Goal: Transaction & Acquisition: Book appointment/travel/reservation

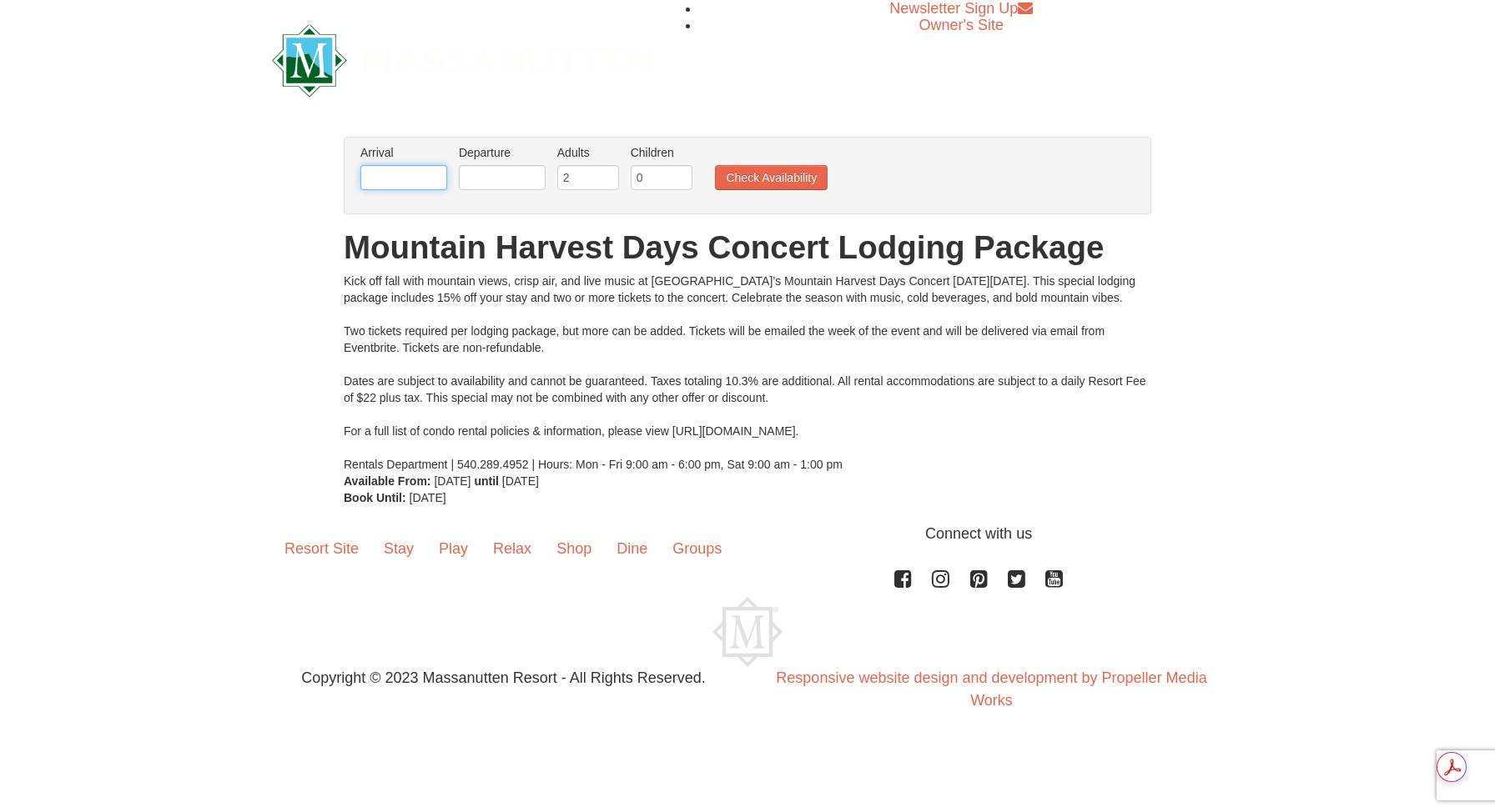
click at [395, 180] on input "text" at bounding box center [404, 177] width 87 height 25
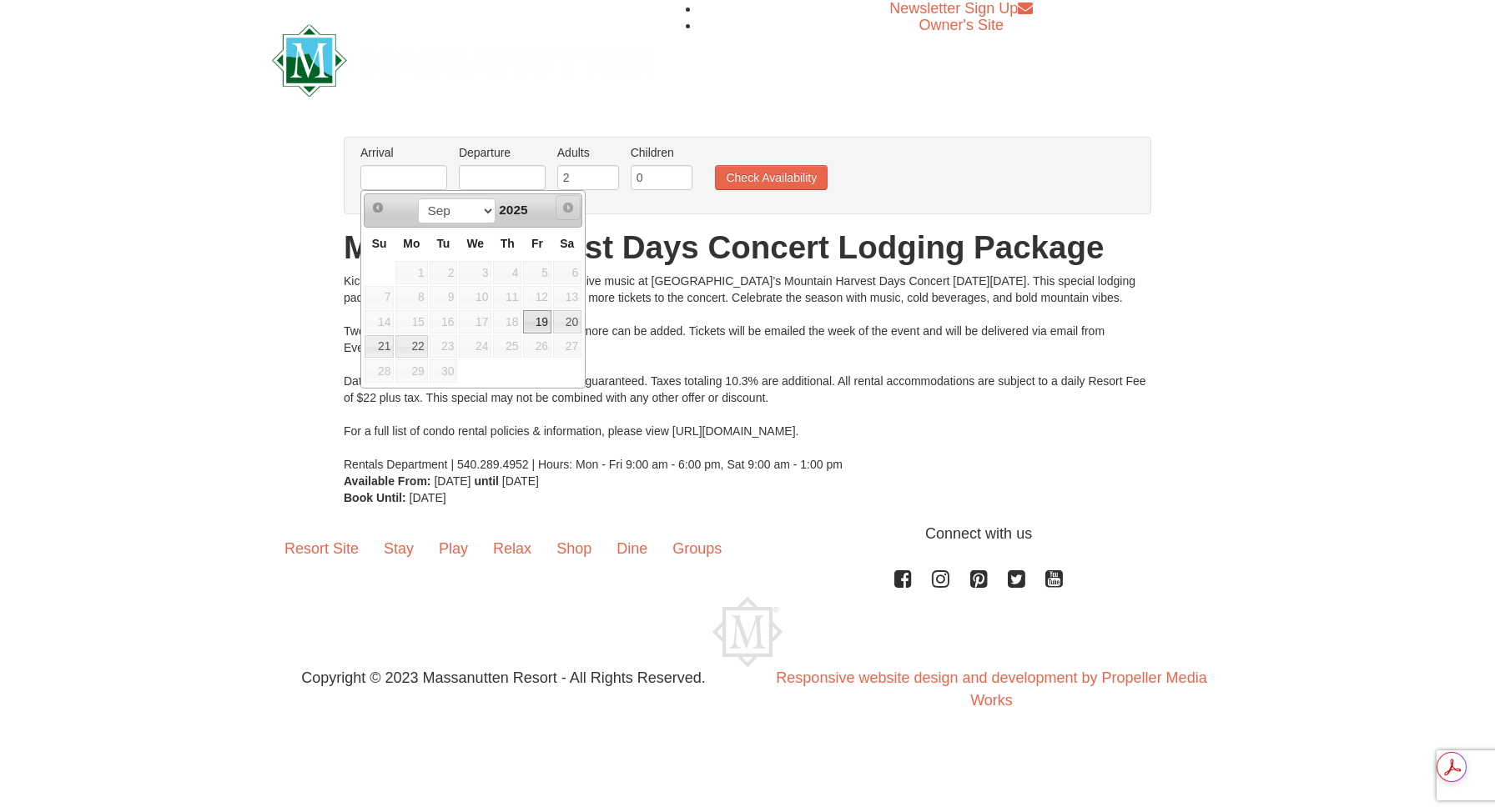
click at [575, 211] on link "Next" at bounding box center [568, 207] width 25 height 25
click at [570, 209] on span "Next" at bounding box center [568, 207] width 13 height 13
click at [567, 212] on span "Next" at bounding box center [568, 207] width 13 height 13
click at [568, 204] on span "Next" at bounding box center [568, 207] width 13 height 13
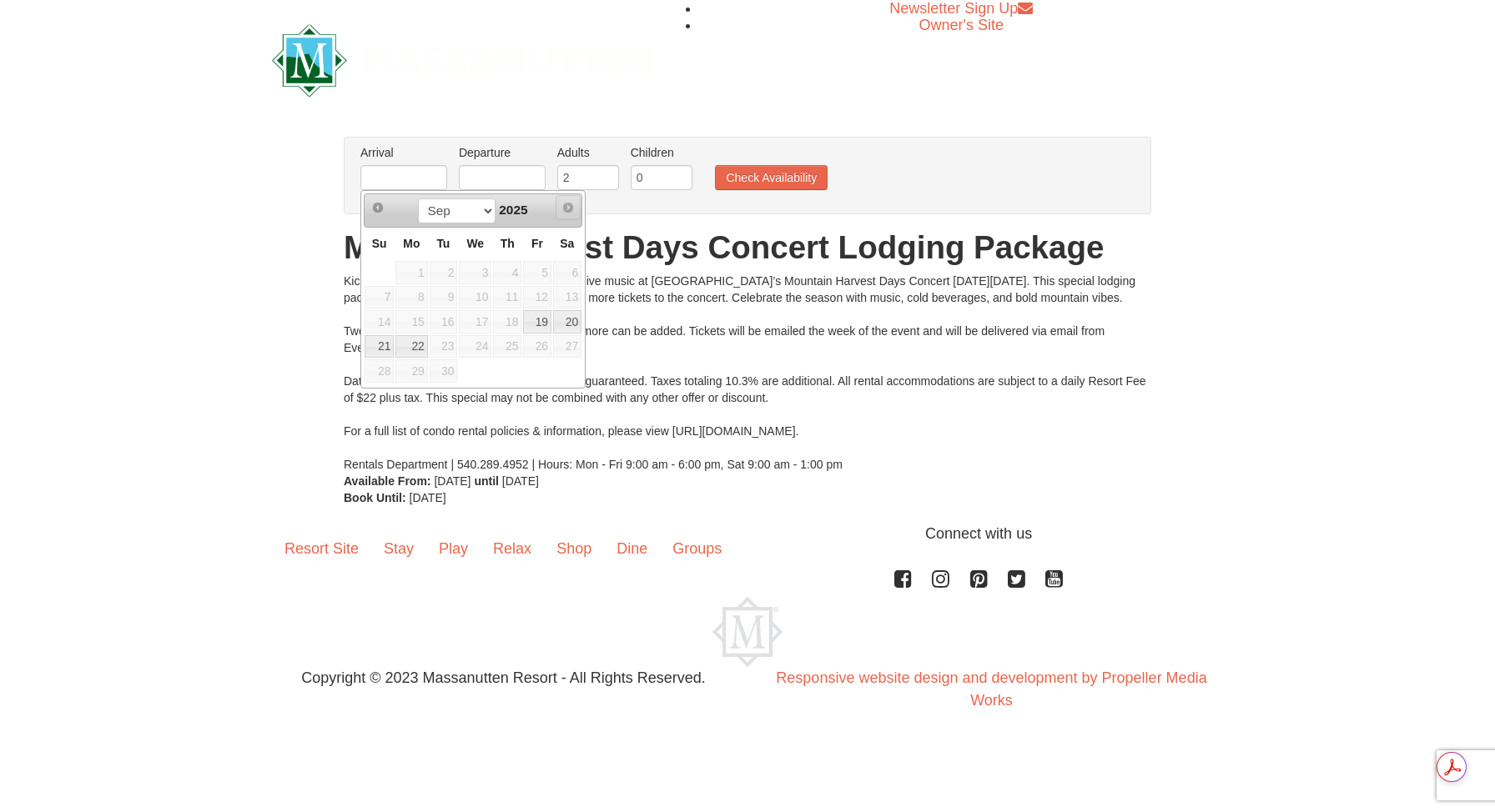
click at [568, 204] on span "Next" at bounding box center [568, 207] width 13 height 13
click at [566, 207] on span "Next" at bounding box center [568, 207] width 13 height 13
click at [612, 207] on div "Arrival Please format dates MM/DD/YYYY Please format dates MM/DD/YYYY Departure…" at bounding box center [747, 176] width 807 height 78
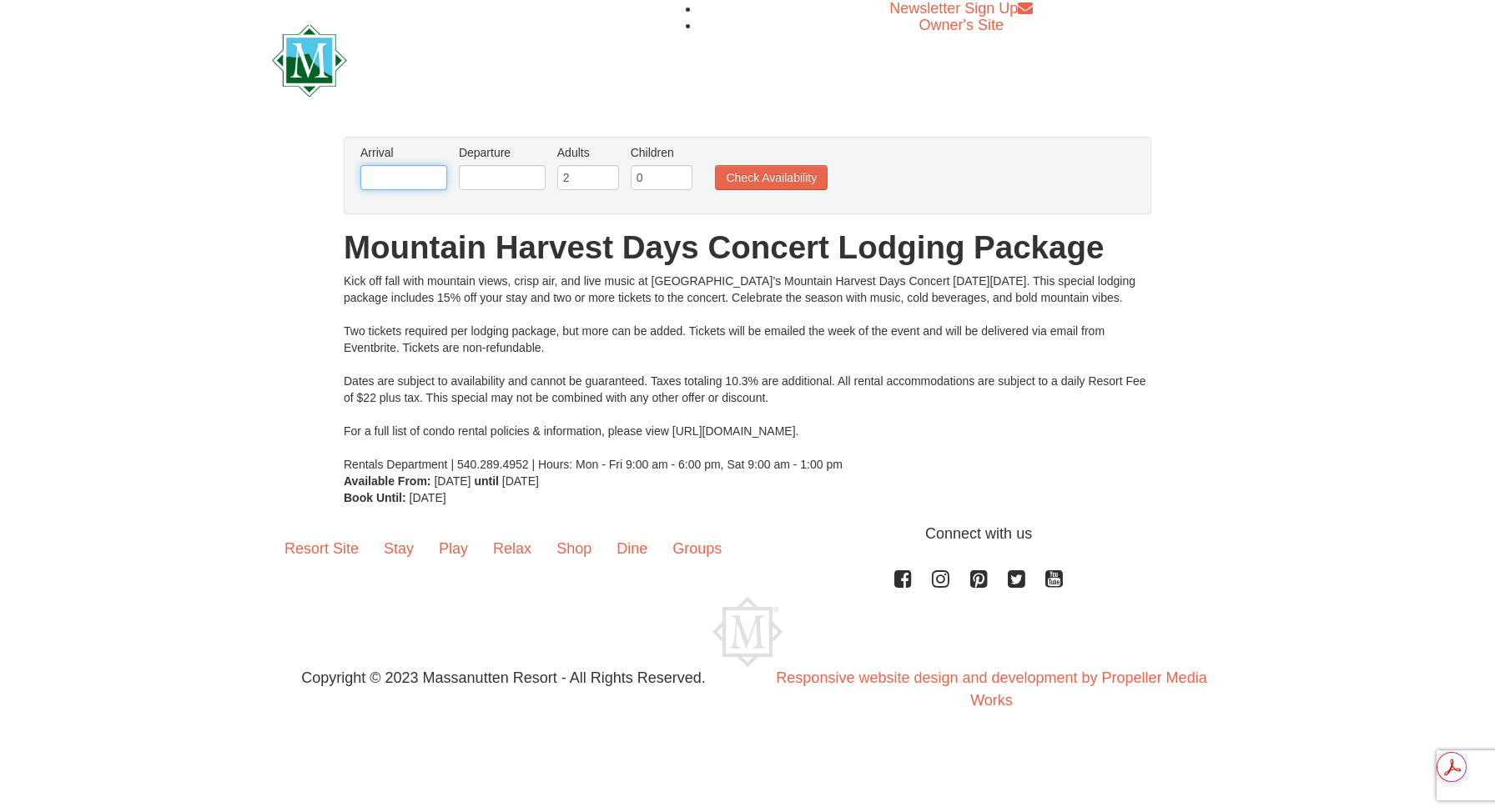
click at [421, 180] on input "text" at bounding box center [404, 177] width 87 height 25
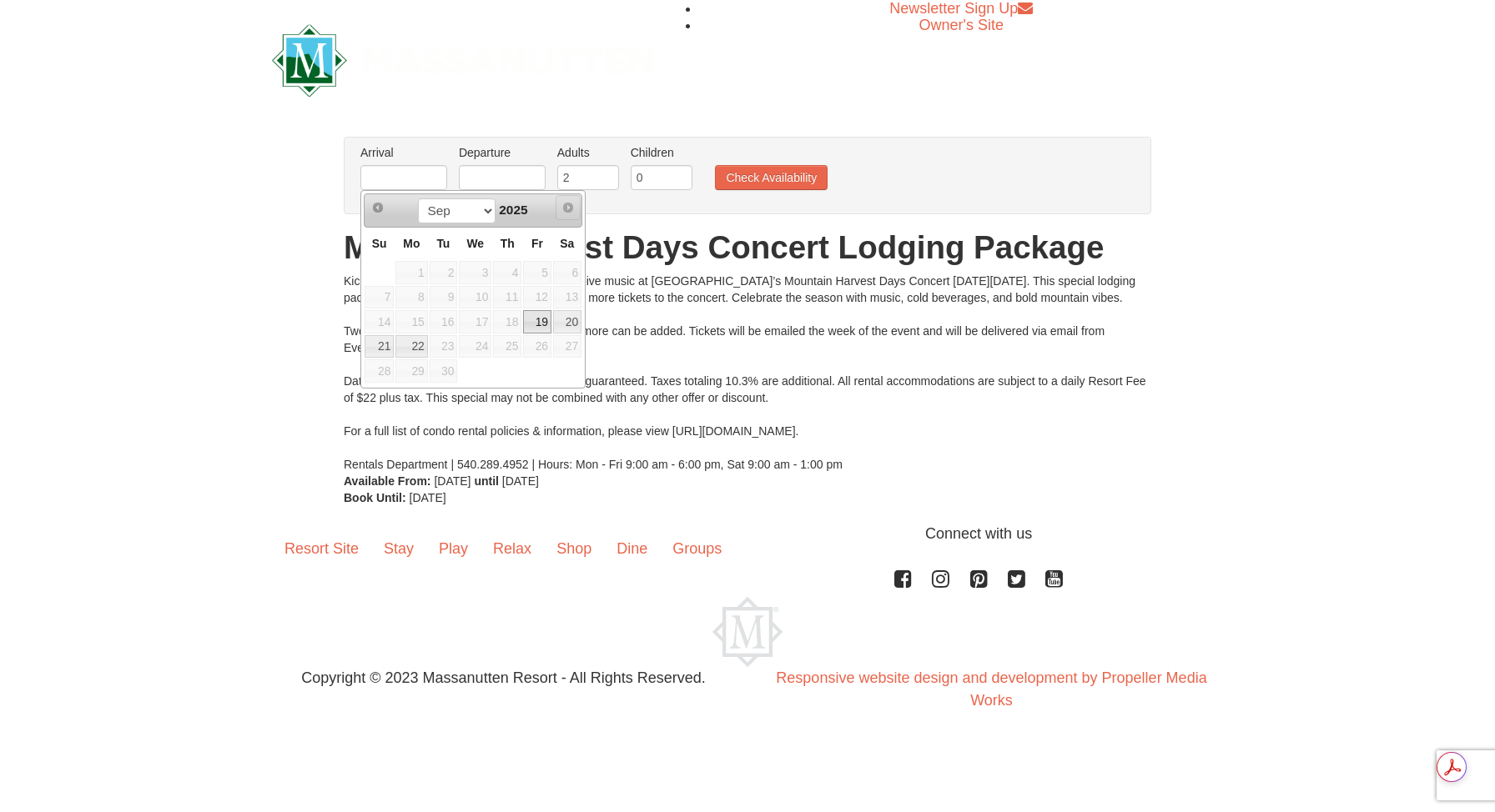
click at [576, 205] on link "Next" at bounding box center [568, 207] width 25 height 25
click at [478, 212] on select "Sep" at bounding box center [456, 211] width 78 height 25
click at [552, 217] on div "Prev Next Sep 2025" at bounding box center [473, 210] width 218 height 33
click at [541, 319] on link "19" at bounding box center [537, 322] width 28 height 23
type input "[DATE]"
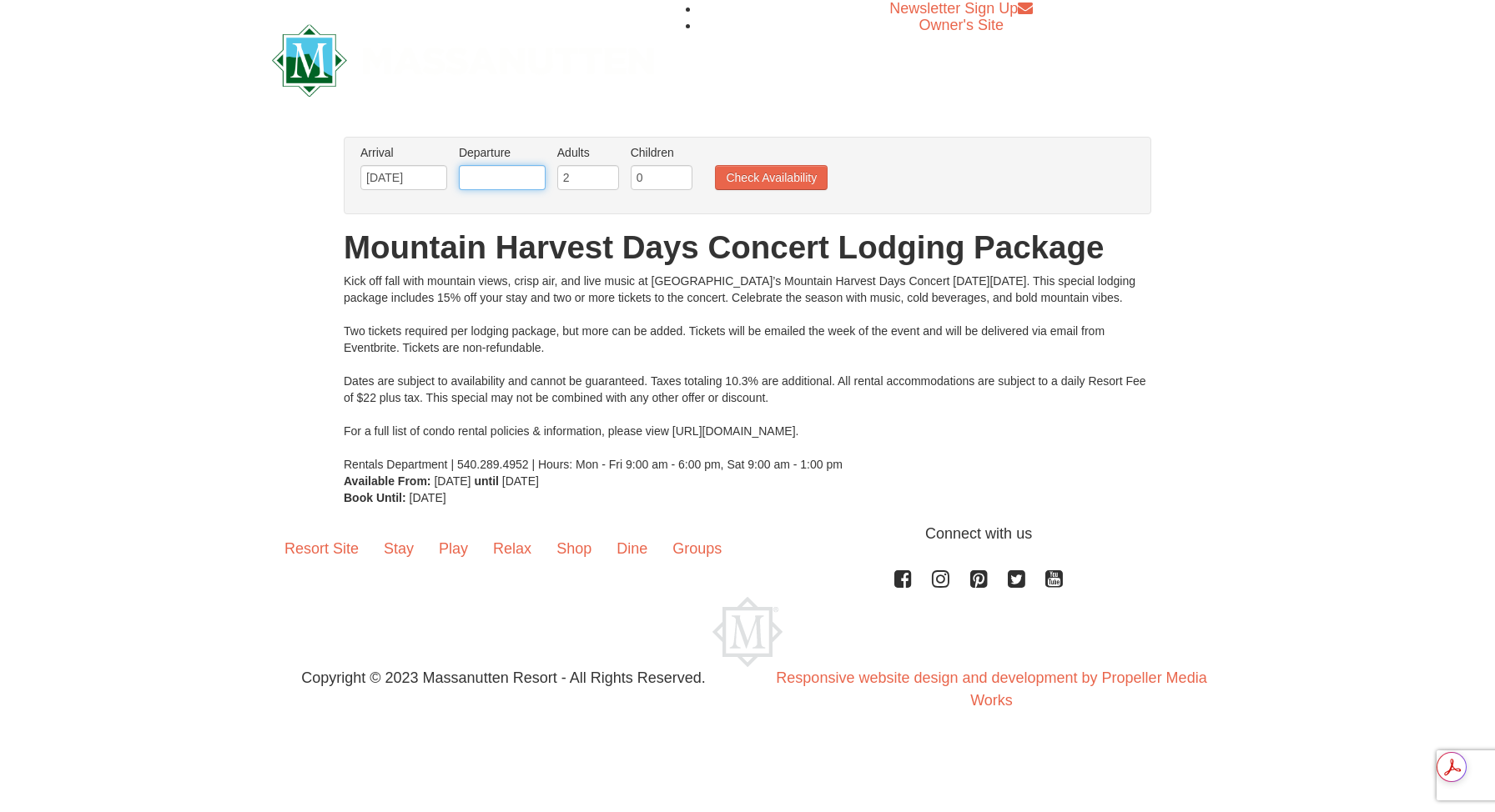
click at [521, 175] on input "text" at bounding box center [502, 177] width 87 height 25
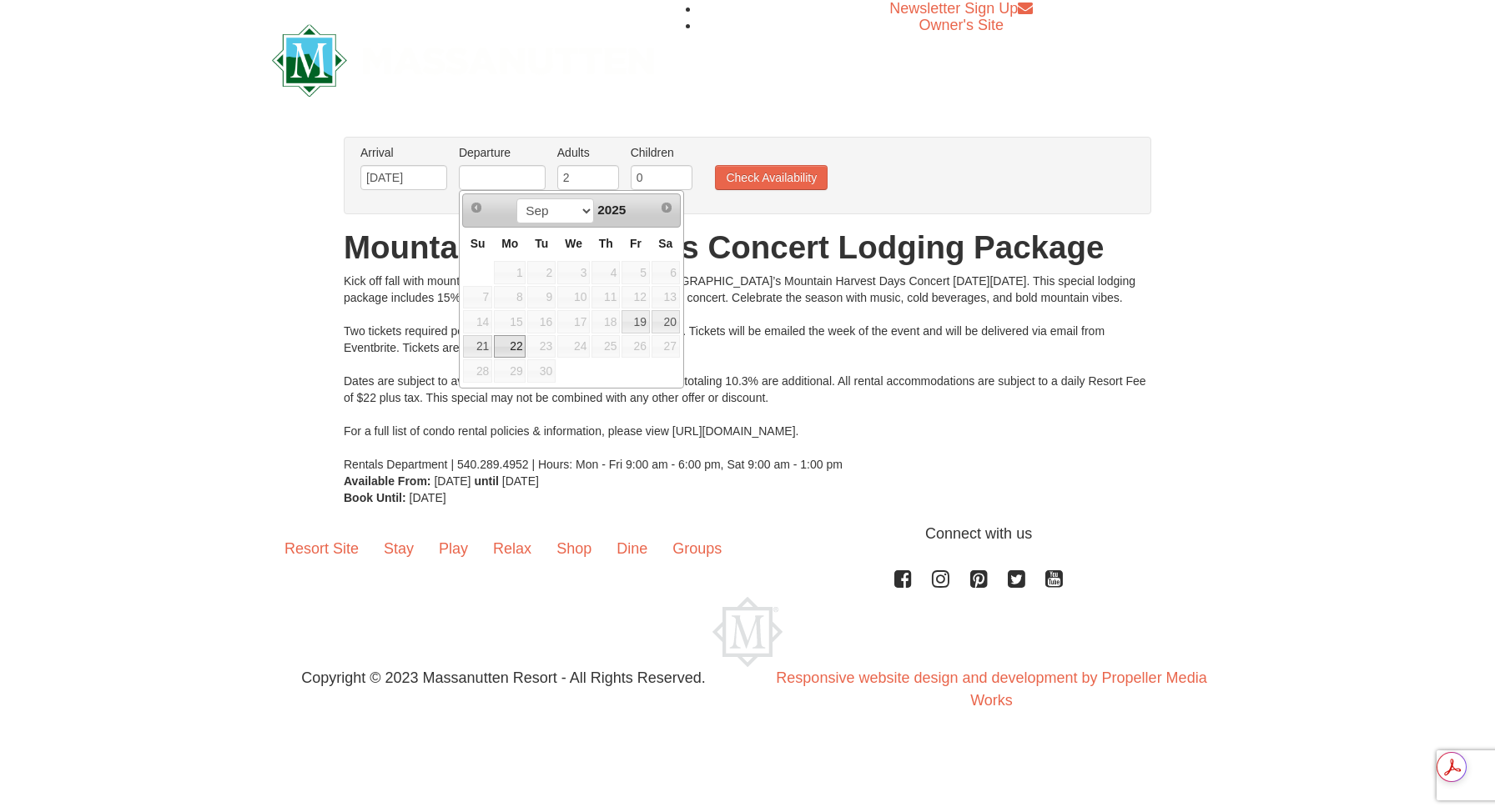
click at [520, 344] on link "22" at bounding box center [509, 347] width 32 height 23
type input "[DATE]"
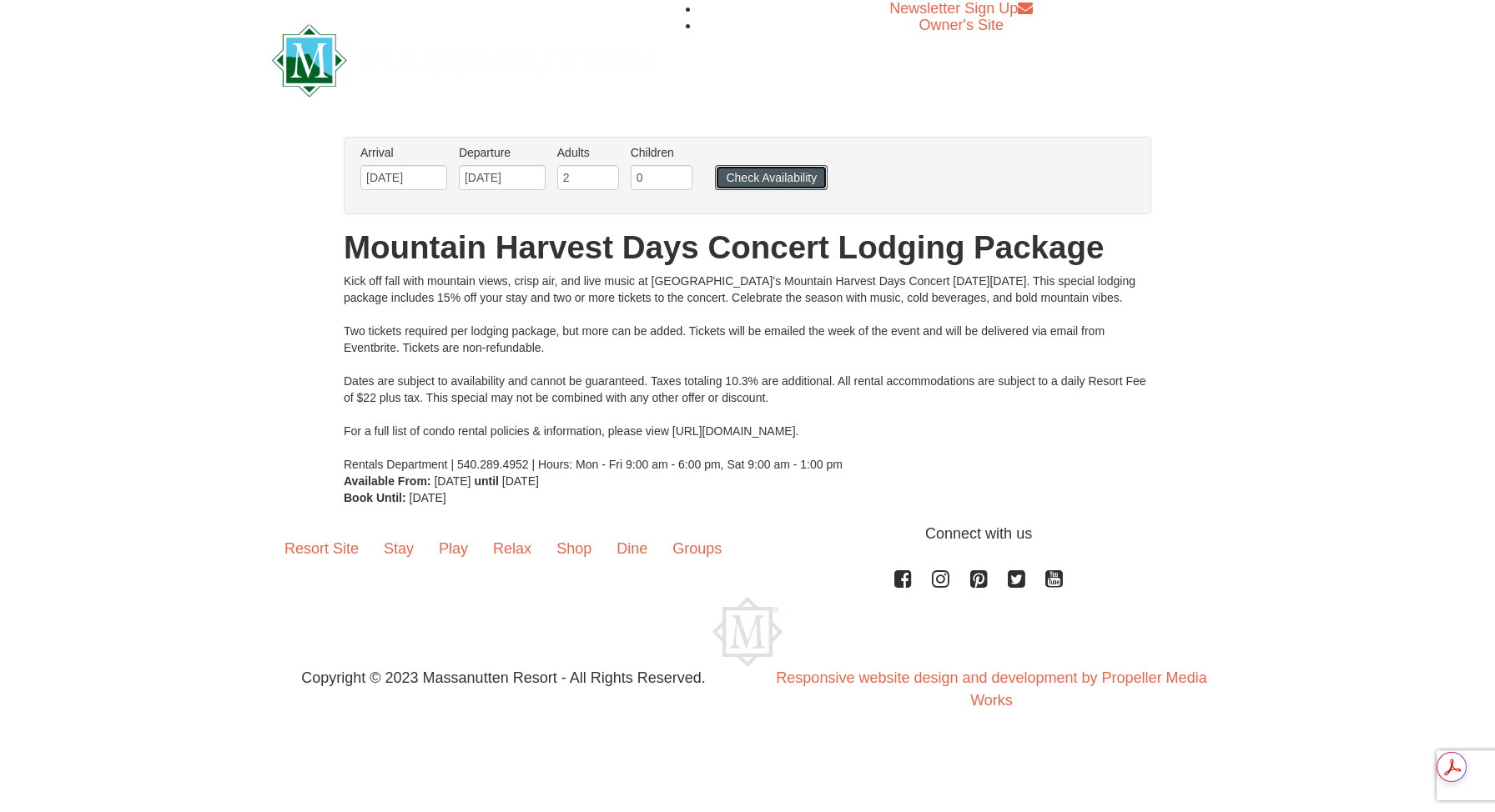
click at [807, 176] on button "Check Availability" at bounding box center [771, 177] width 113 height 25
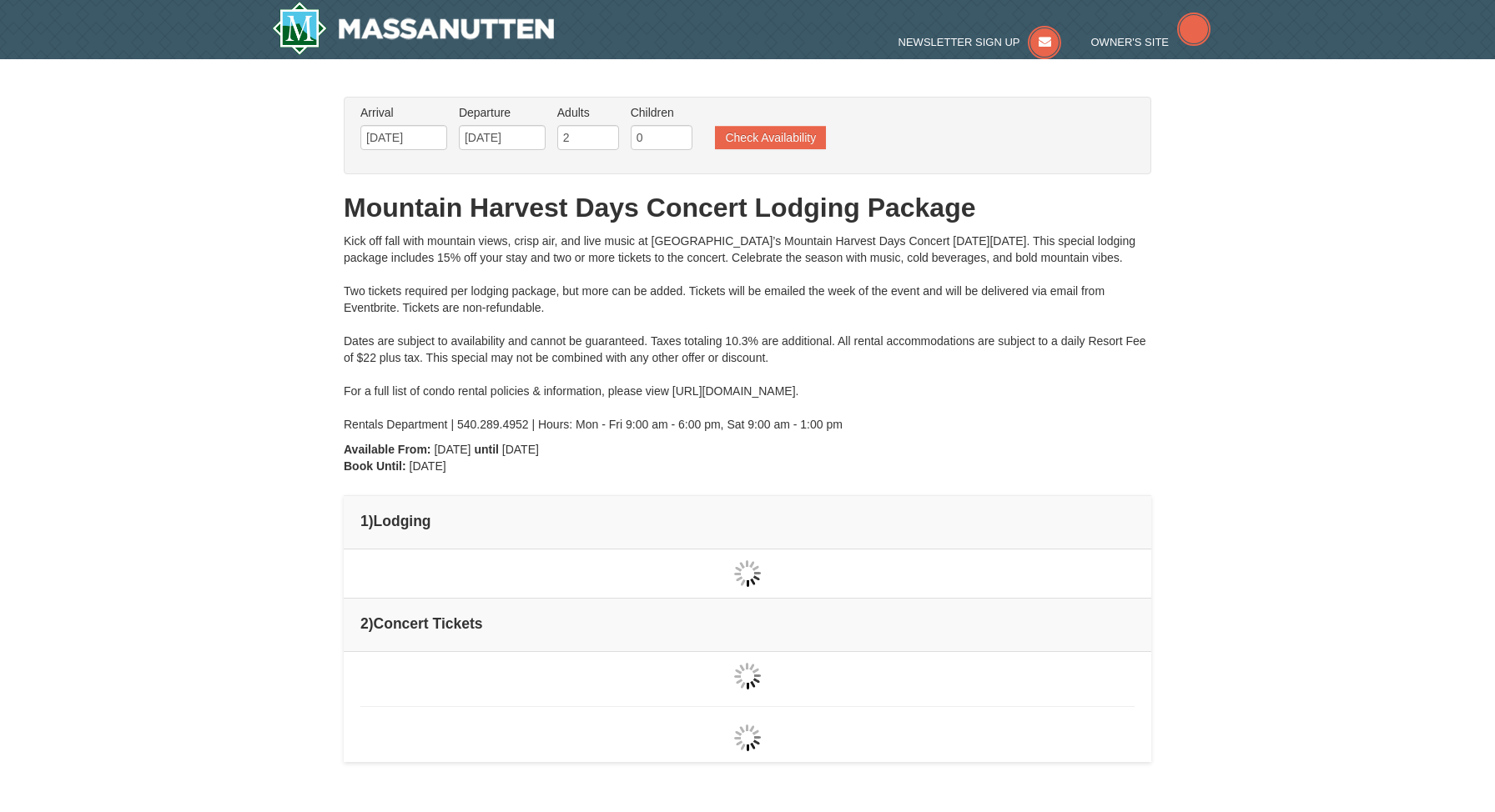
type input "[DATE]"
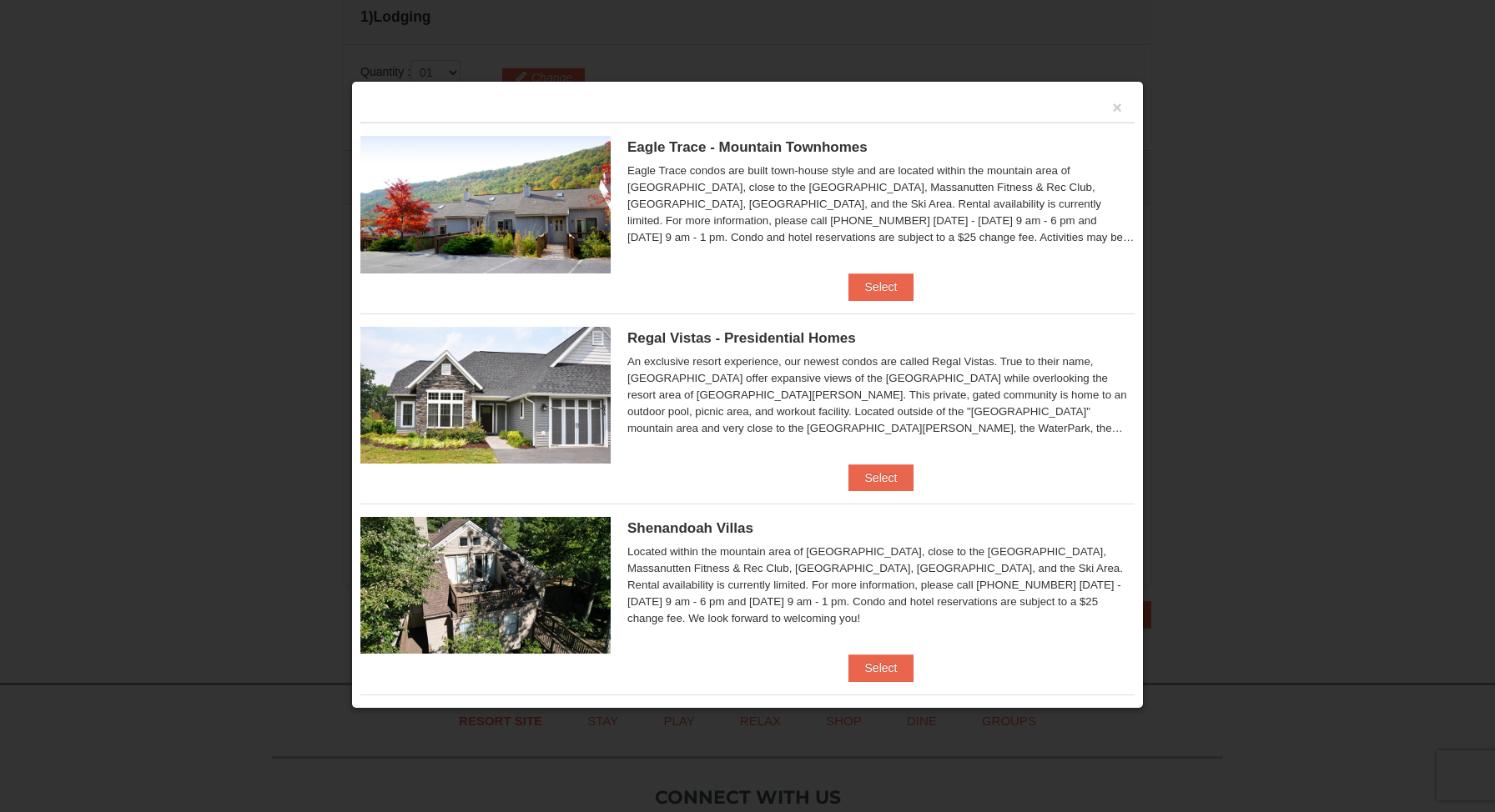
scroll to position [559, 0]
click at [888, 470] on button "Select" at bounding box center [881, 477] width 66 height 27
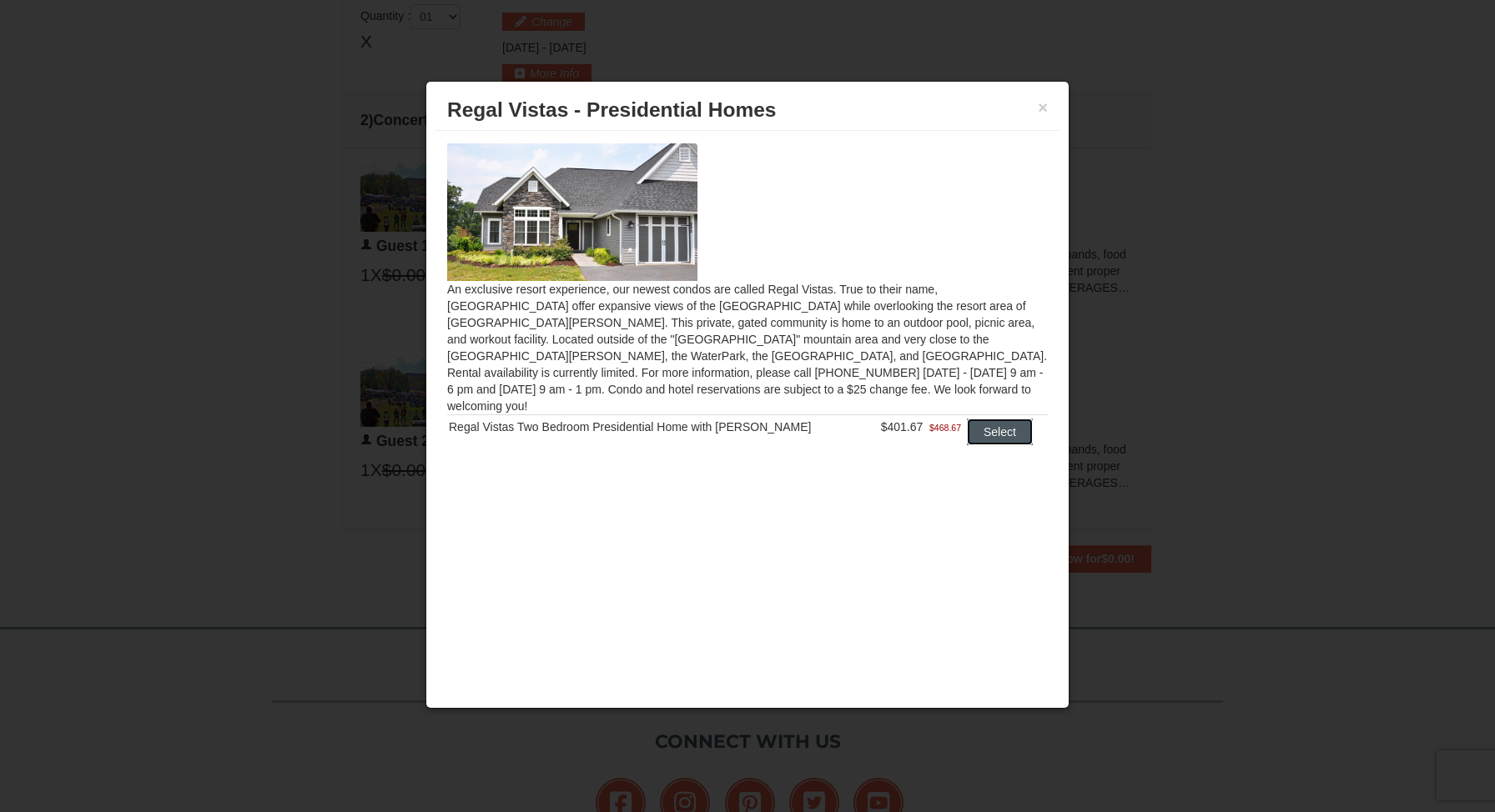
click at [975, 422] on button "Select" at bounding box center [999, 432] width 66 height 27
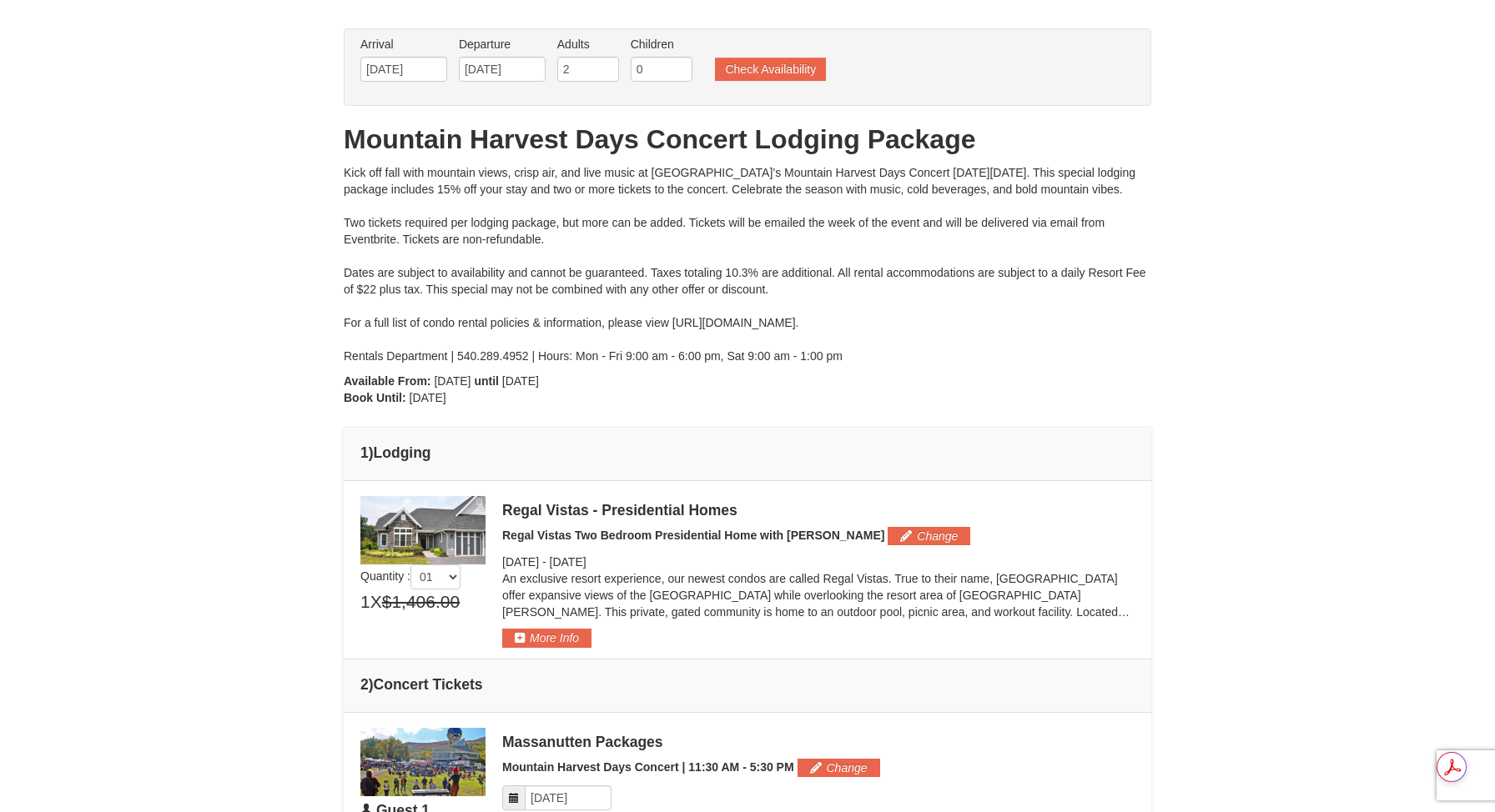
scroll to position [0, 0]
